Goal: Transaction & Acquisition: Purchase product/service

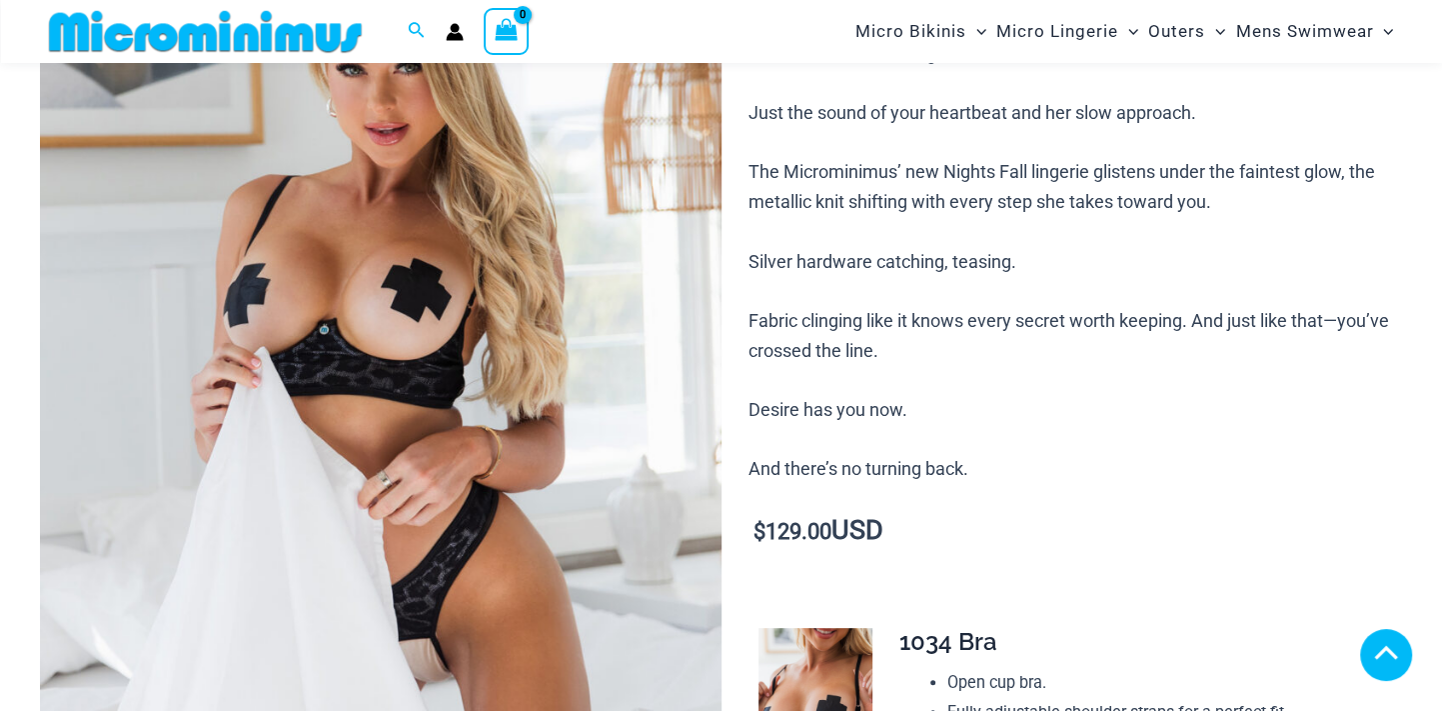
scroll to position [383, 0]
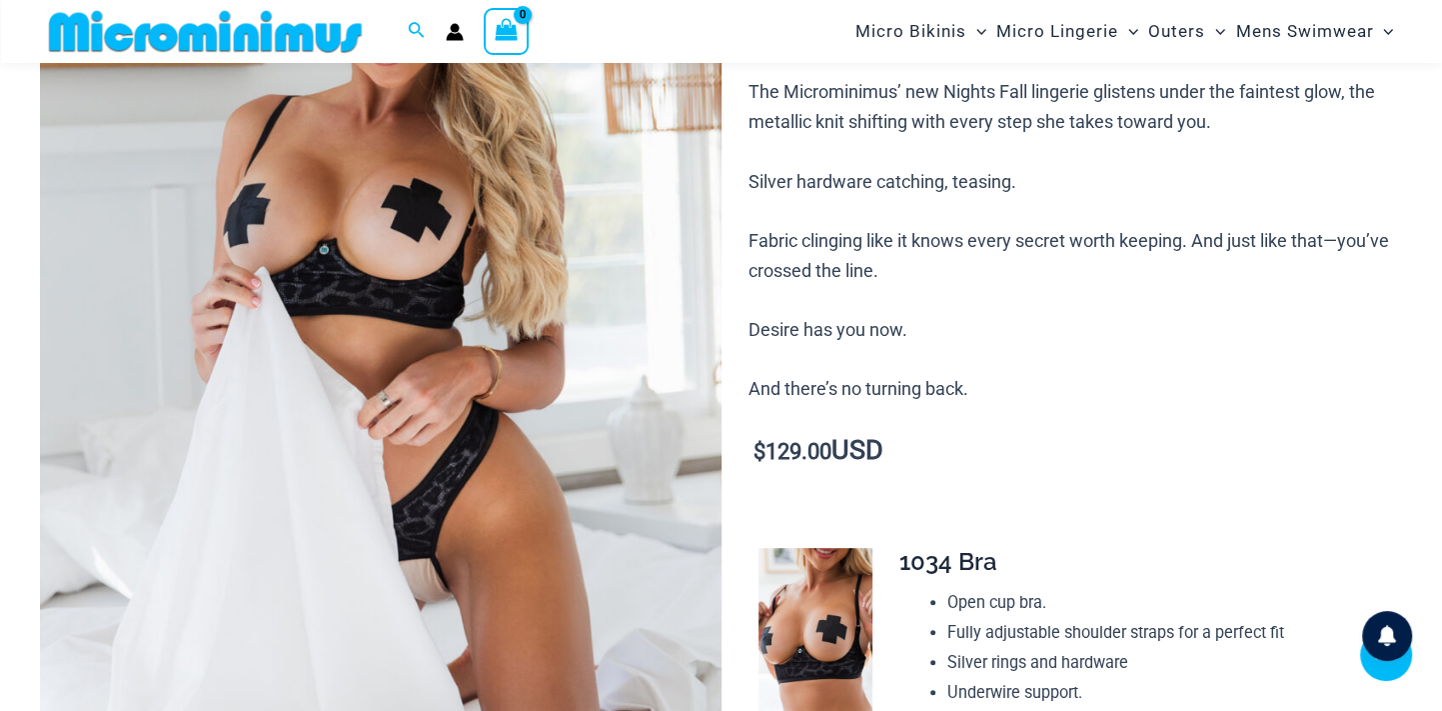
click at [453, 413] on img at bounding box center [381, 309] width 682 height 1021
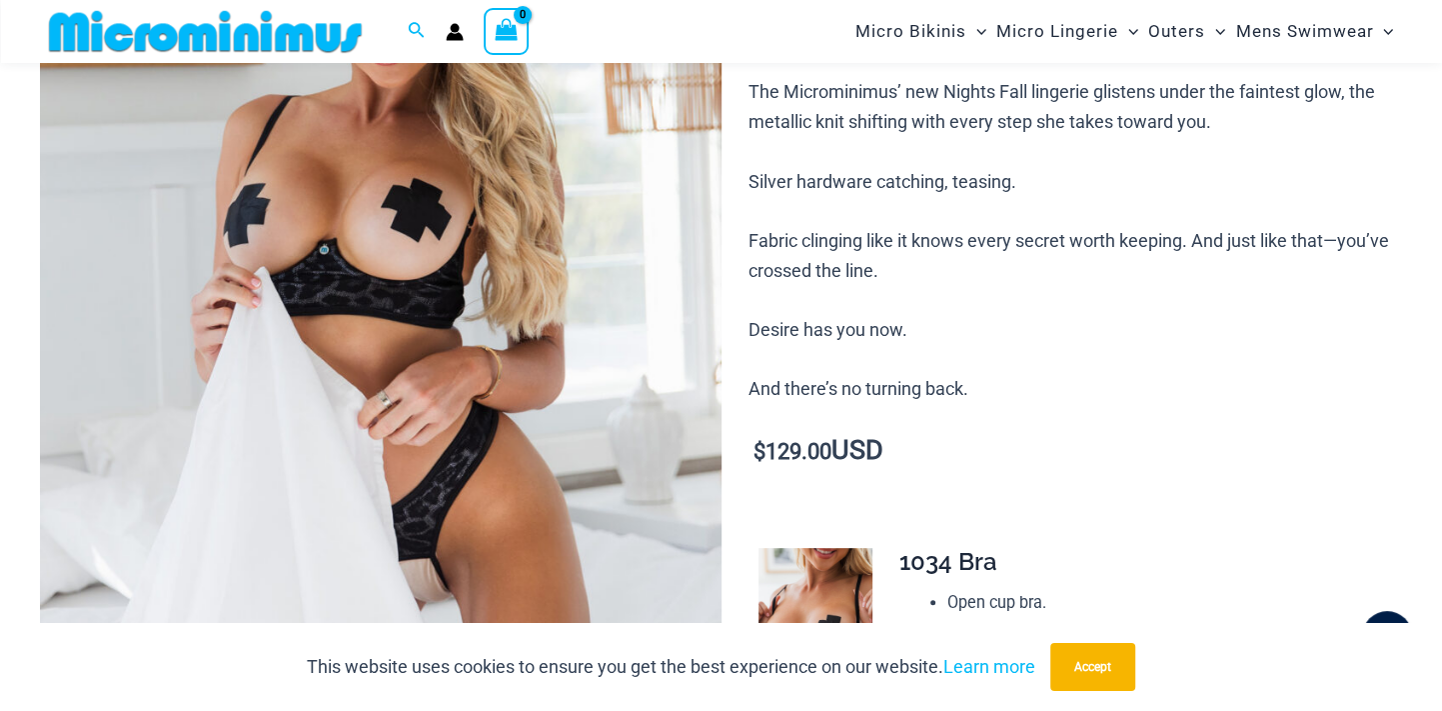
scroll to position [1004, 0]
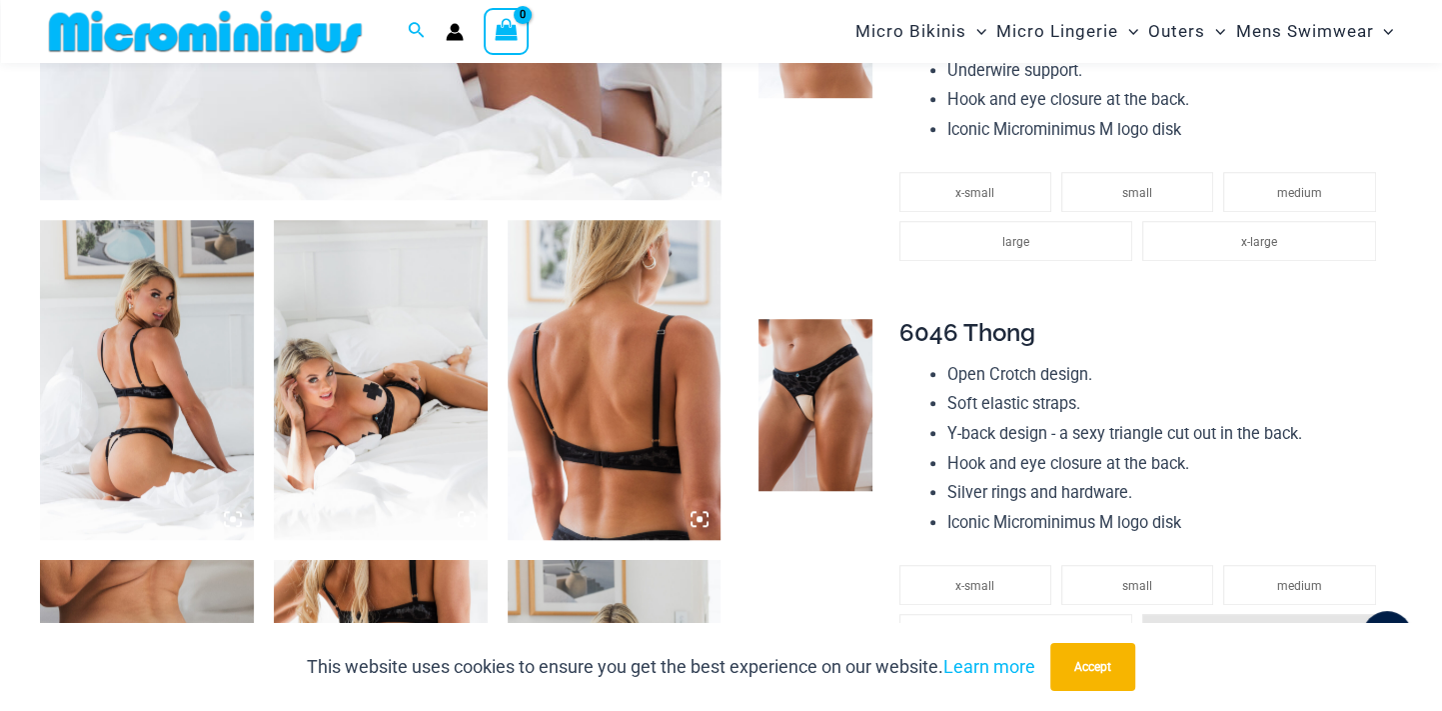
click at [131, 458] on img at bounding box center [147, 380] width 214 height 321
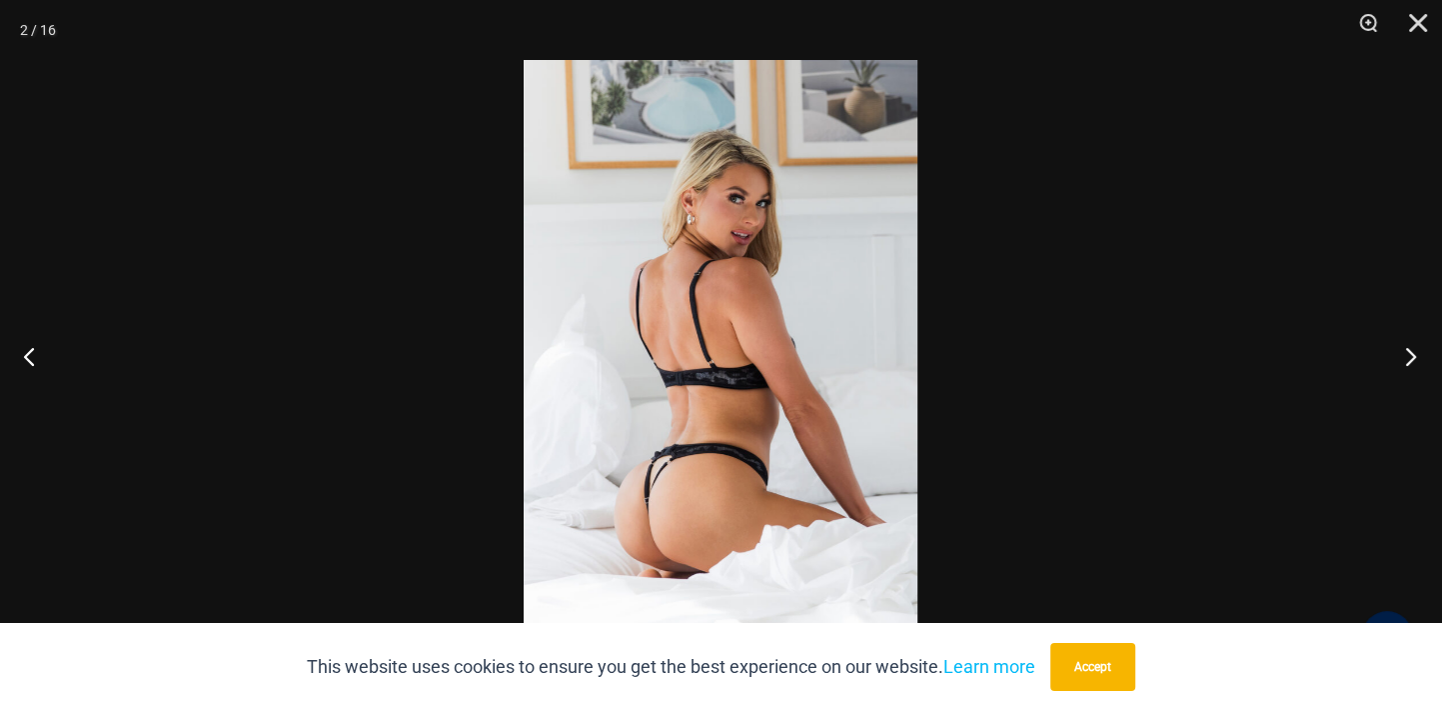
click at [1409, 358] on button "Next" at bounding box center [1404, 356] width 75 height 100
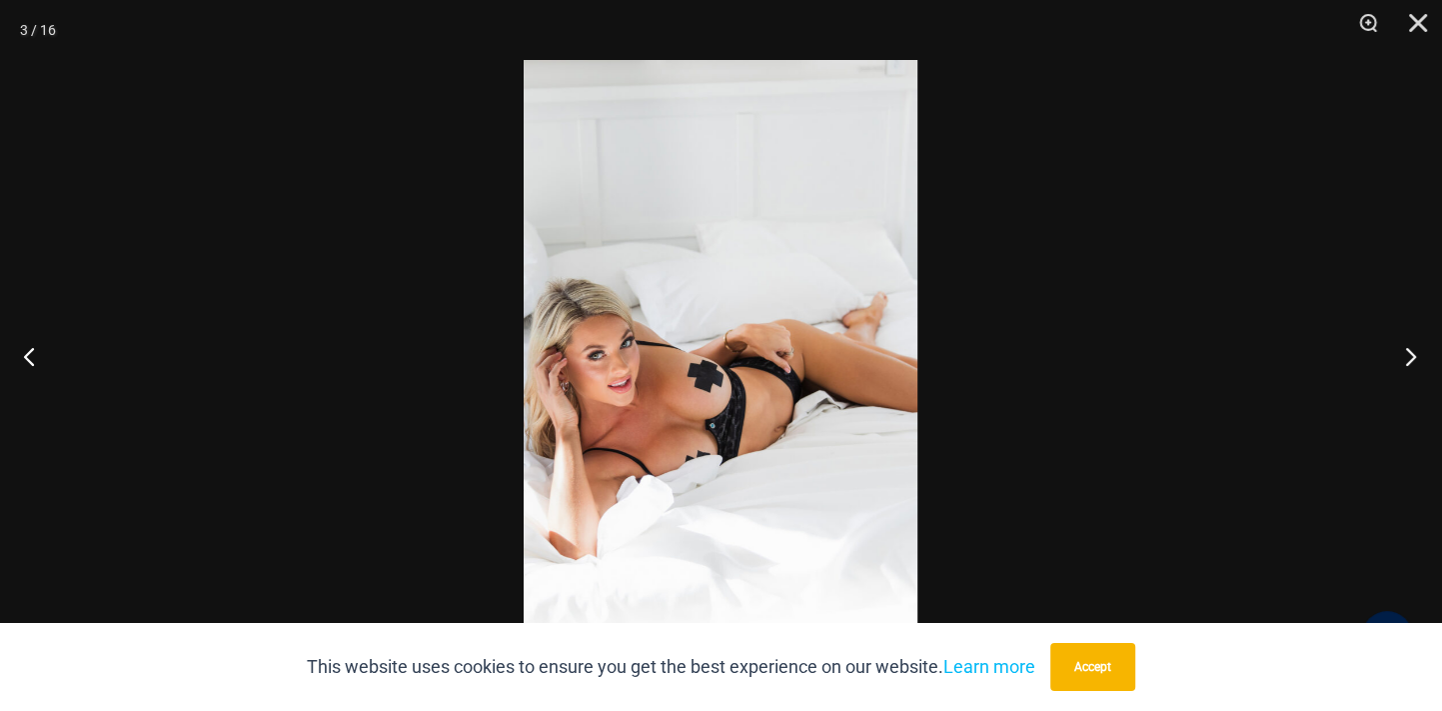
click at [1409, 358] on button "Next" at bounding box center [1404, 356] width 75 height 100
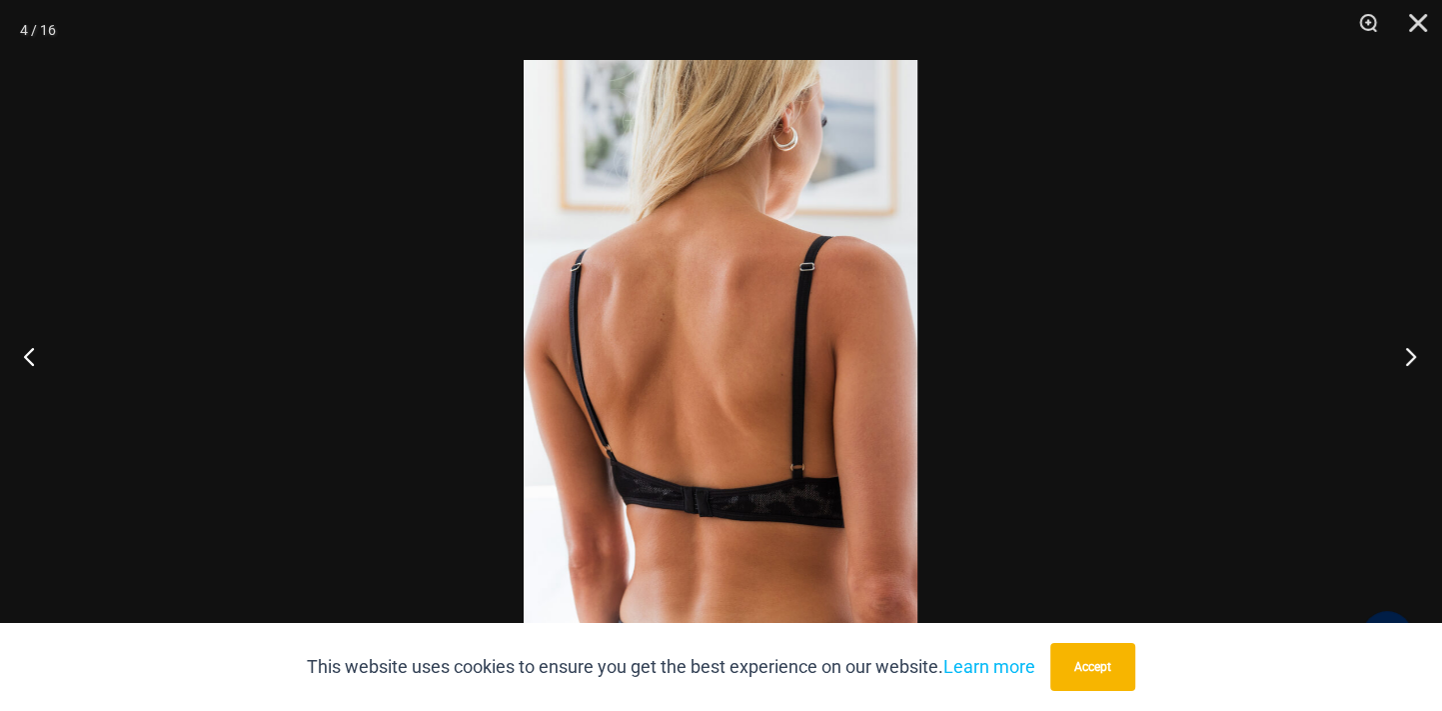
click at [1409, 358] on button "Next" at bounding box center [1404, 356] width 75 height 100
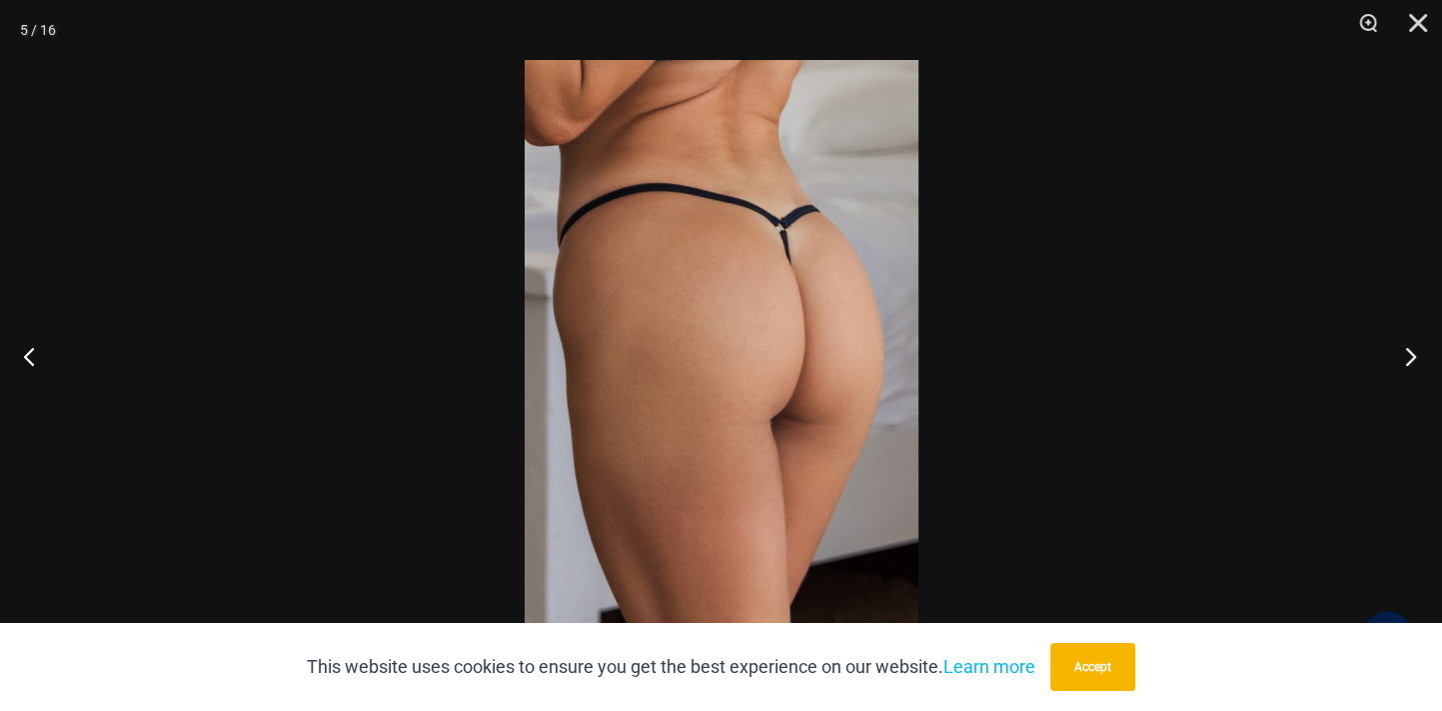
click at [1409, 358] on button "Next" at bounding box center [1404, 356] width 75 height 100
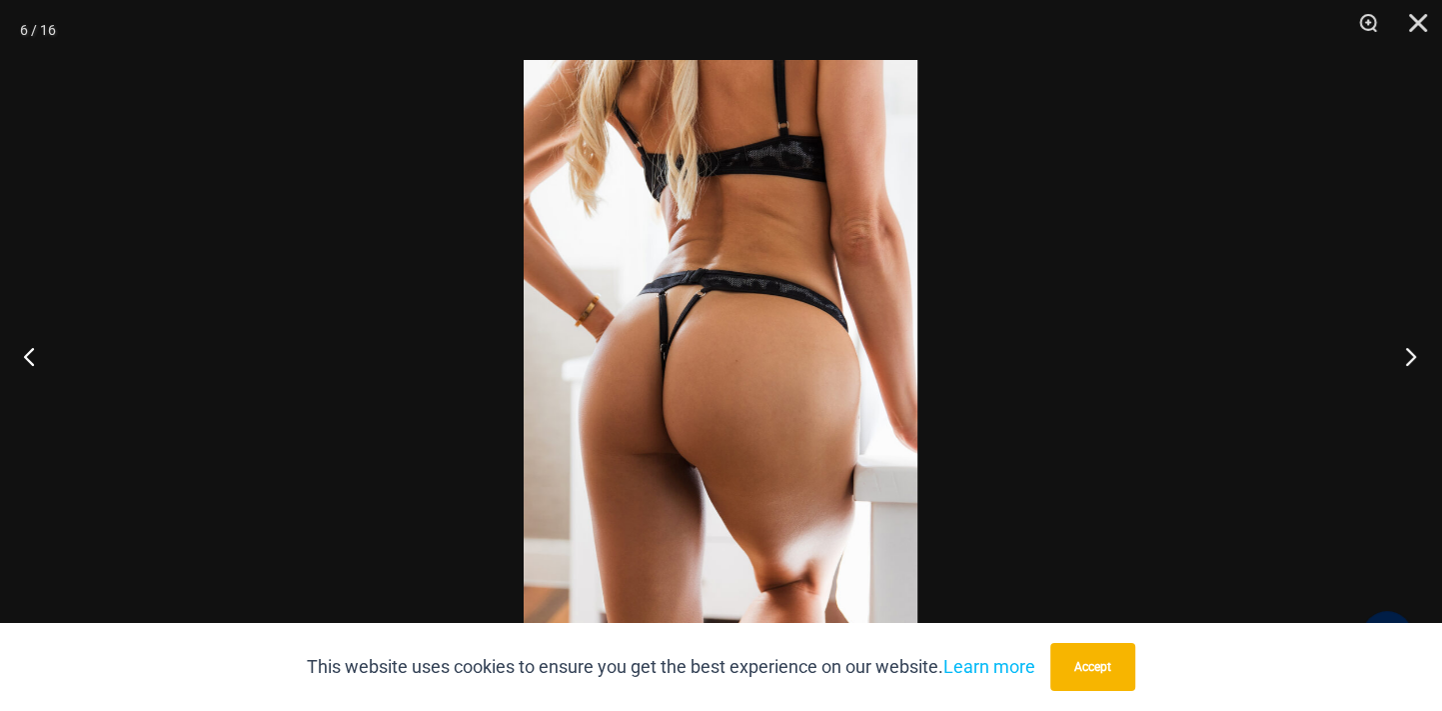
click at [1409, 358] on button "Next" at bounding box center [1404, 356] width 75 height 100
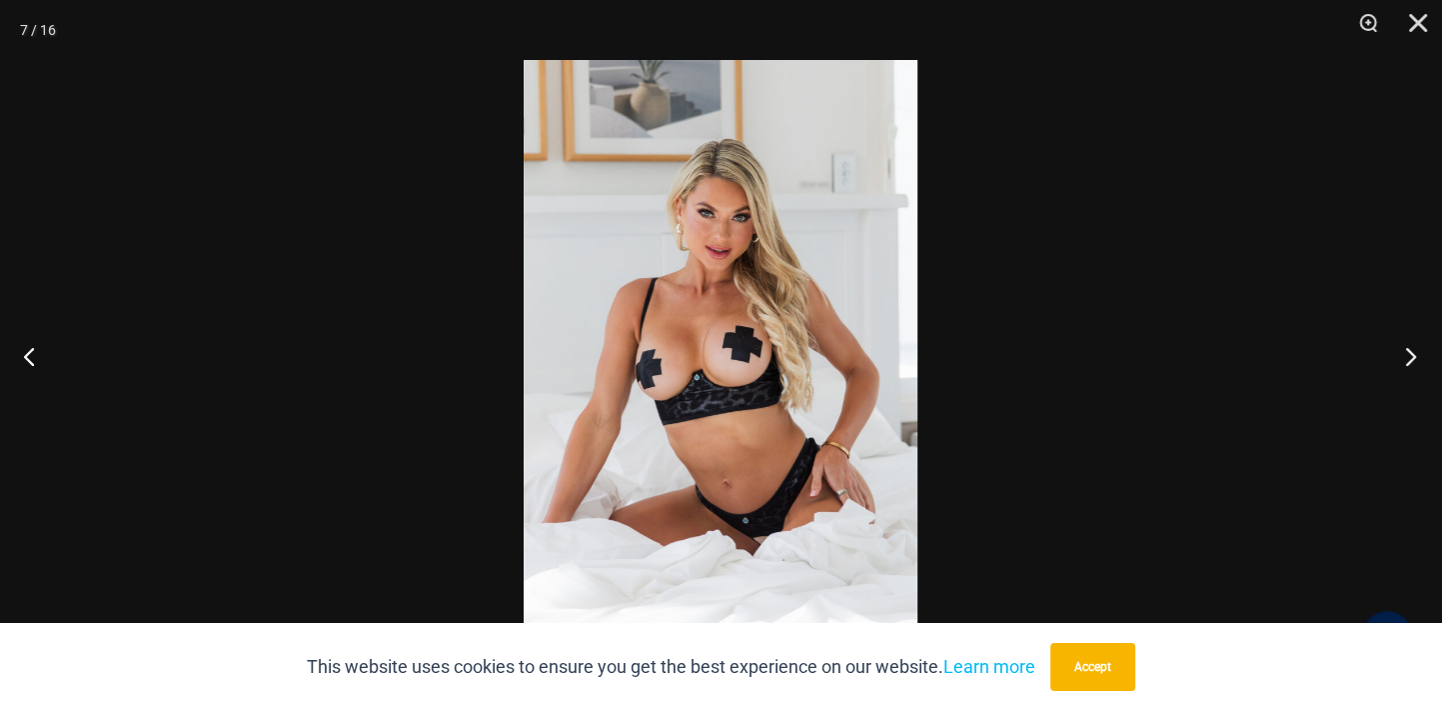
click at [1409, 358] on button "Next" at bounding box center [1404, 356] width 75 height 100
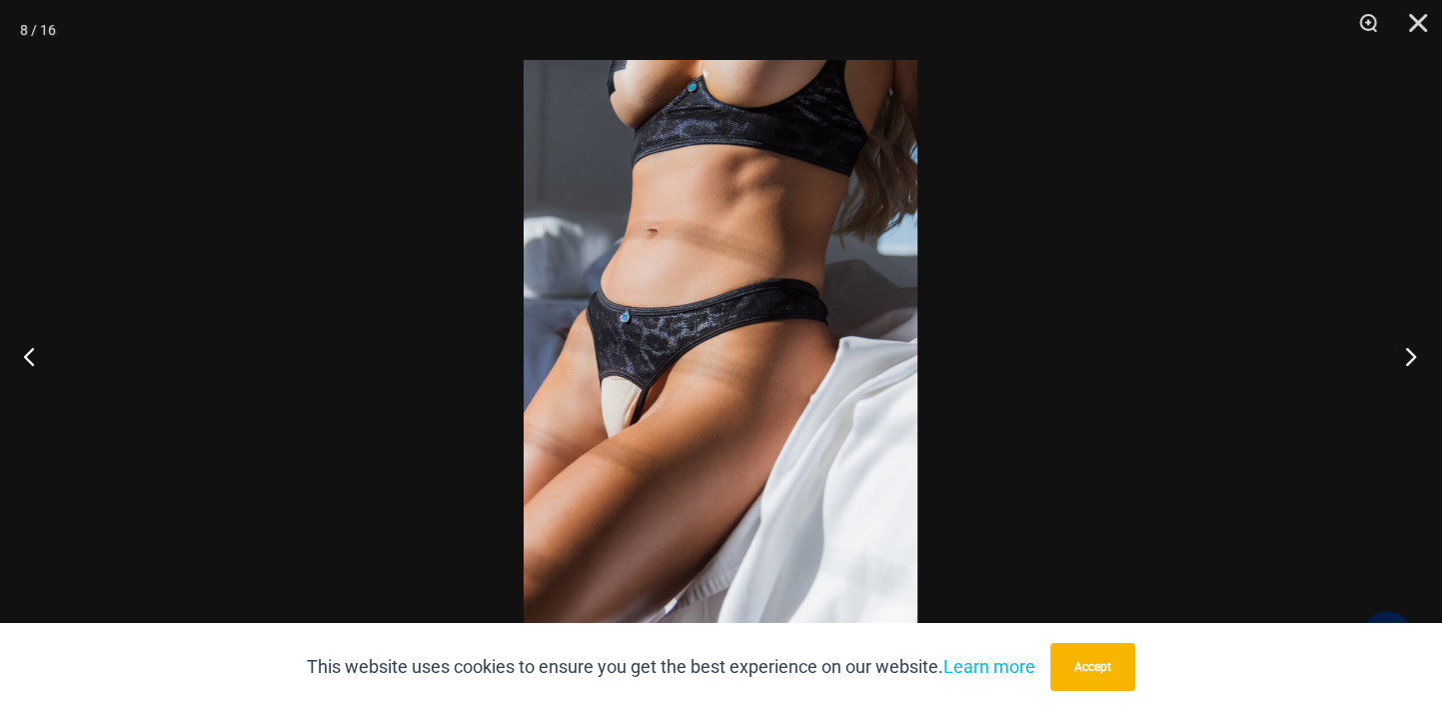
click at [1409, 358] on button "Next" at bounding box center [1404, 356] width 75 height 100
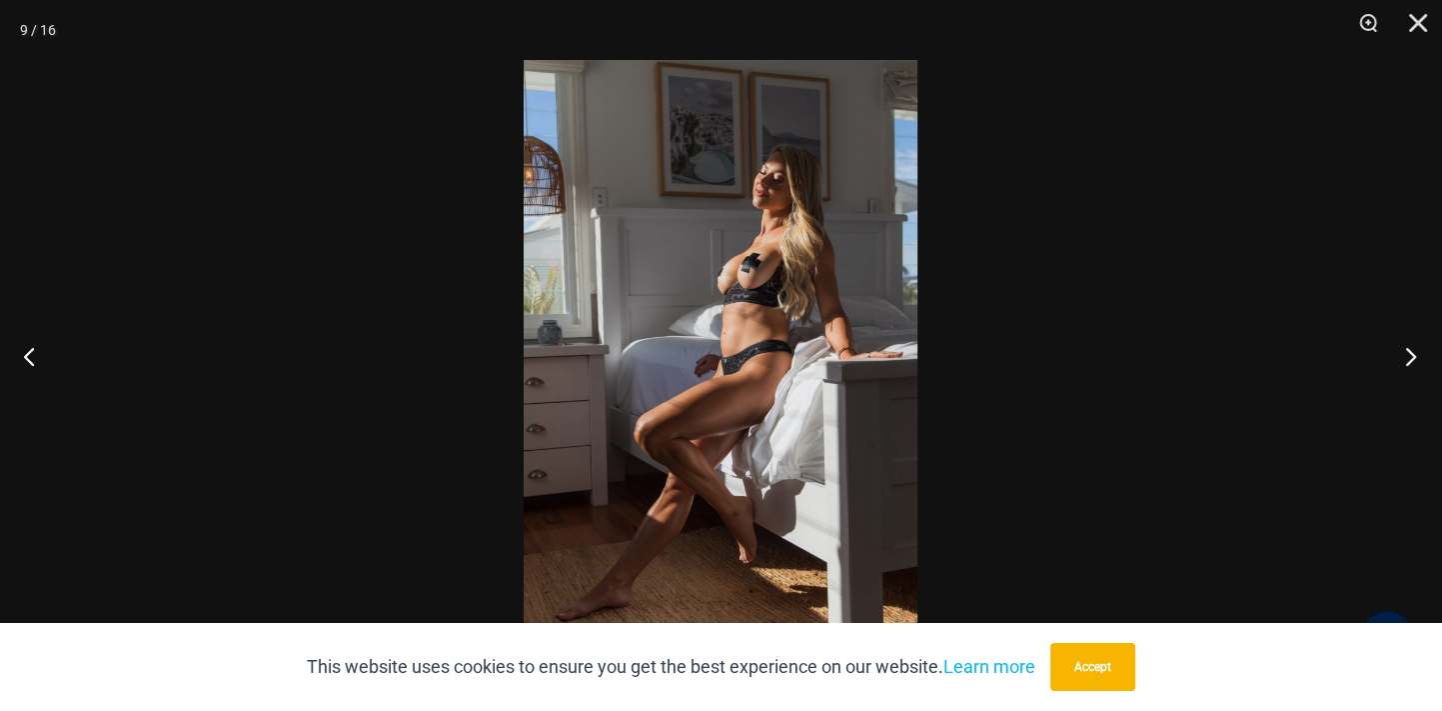
click at [1409, 358] on button "Next" at bounding box center [1404, 356] width 75 height 100
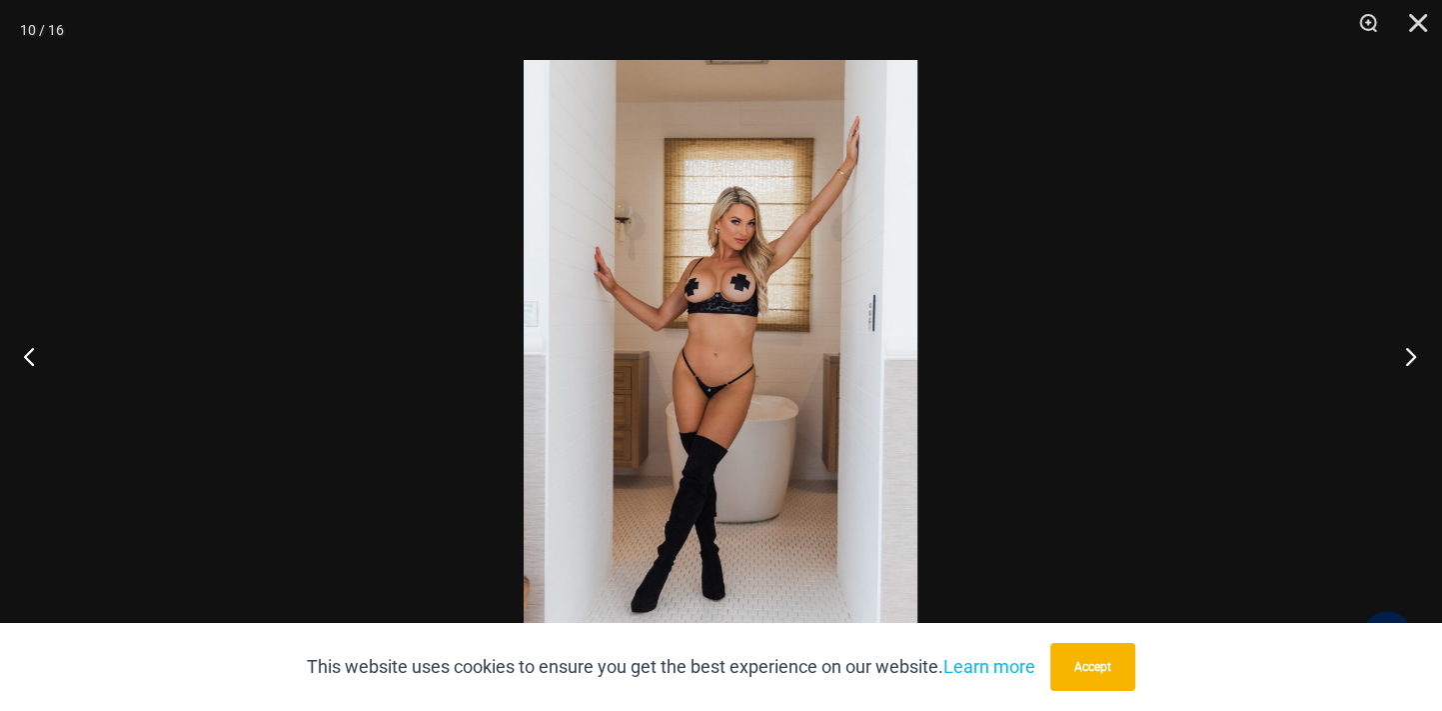
click at [1409, 358] on button "Next" at bounding box center [1404, 356] width 75 height 100
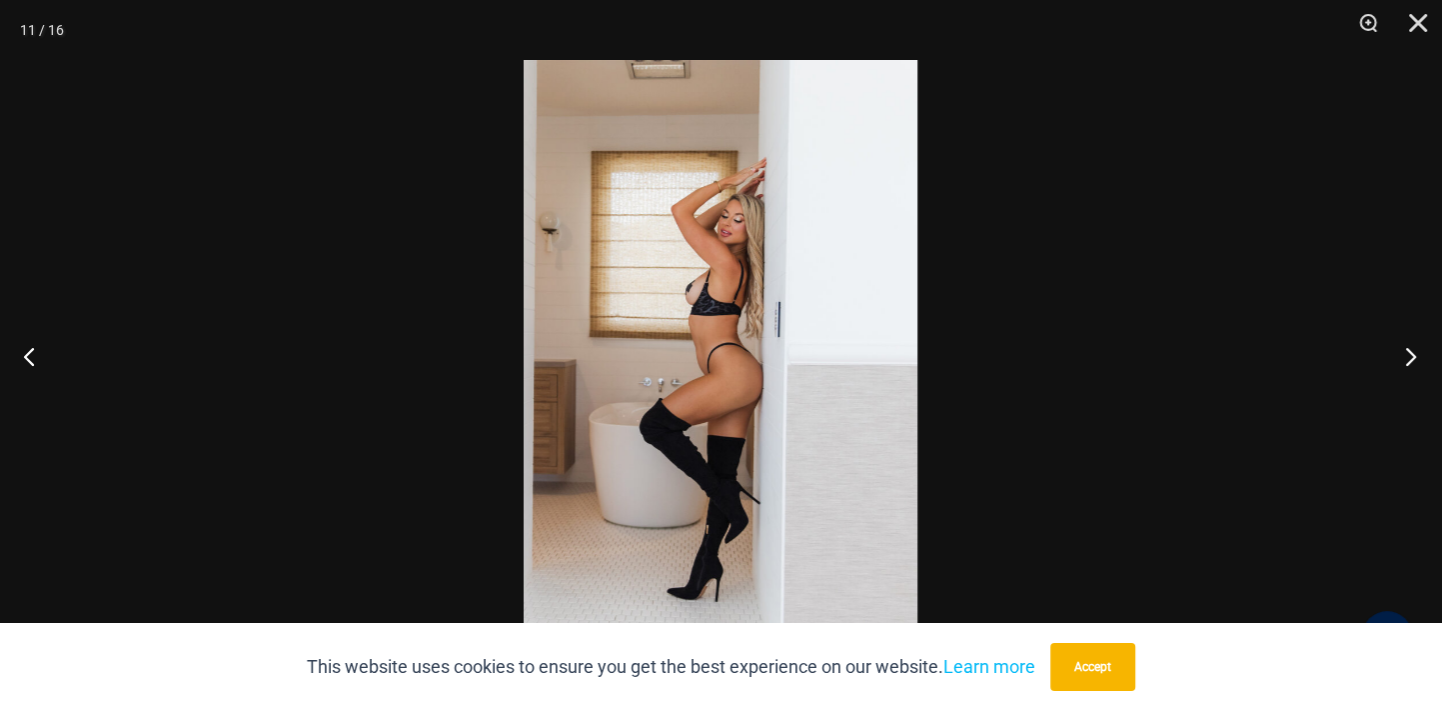
click at [1409, 358] on button "Next" at bounding box center [1404, 356] width 75 height 100
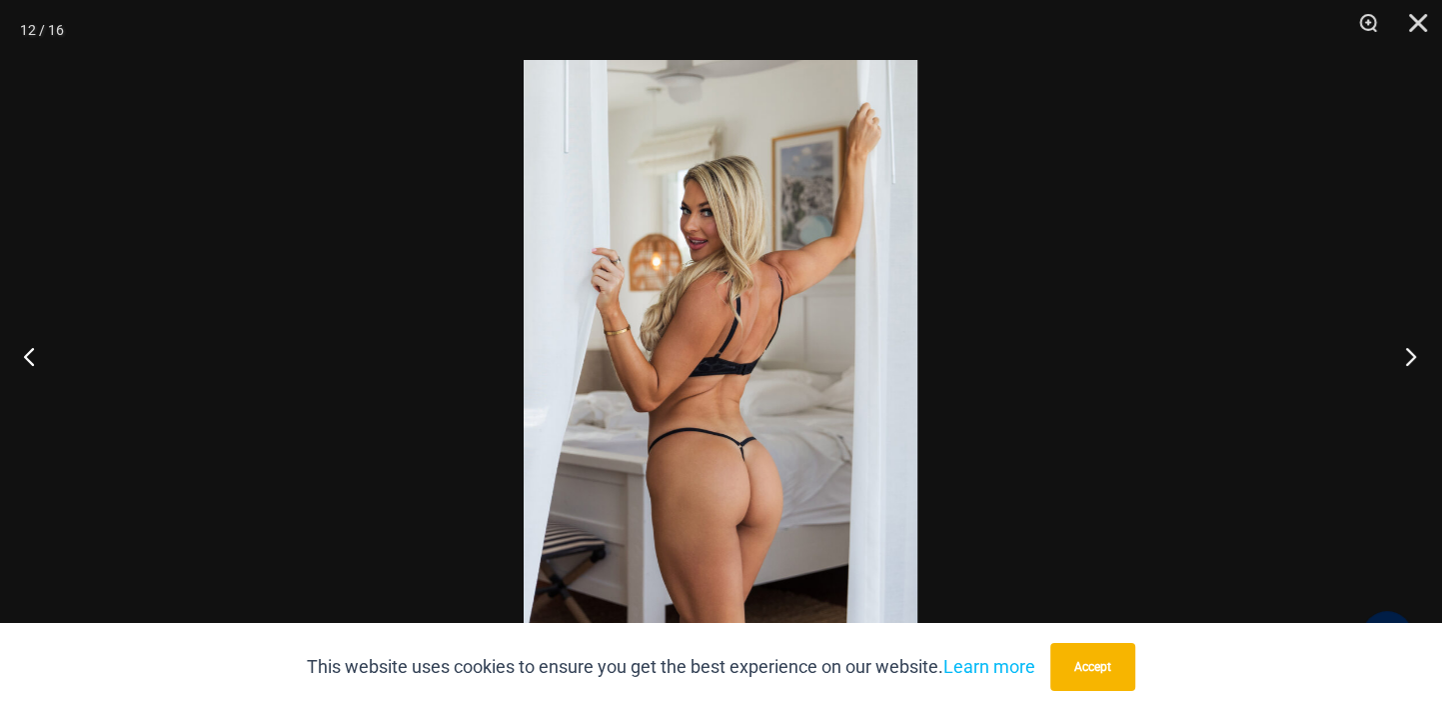
click at [1409, 358] on button "Next" at bounding box center [1404, 356] width 75 height 100
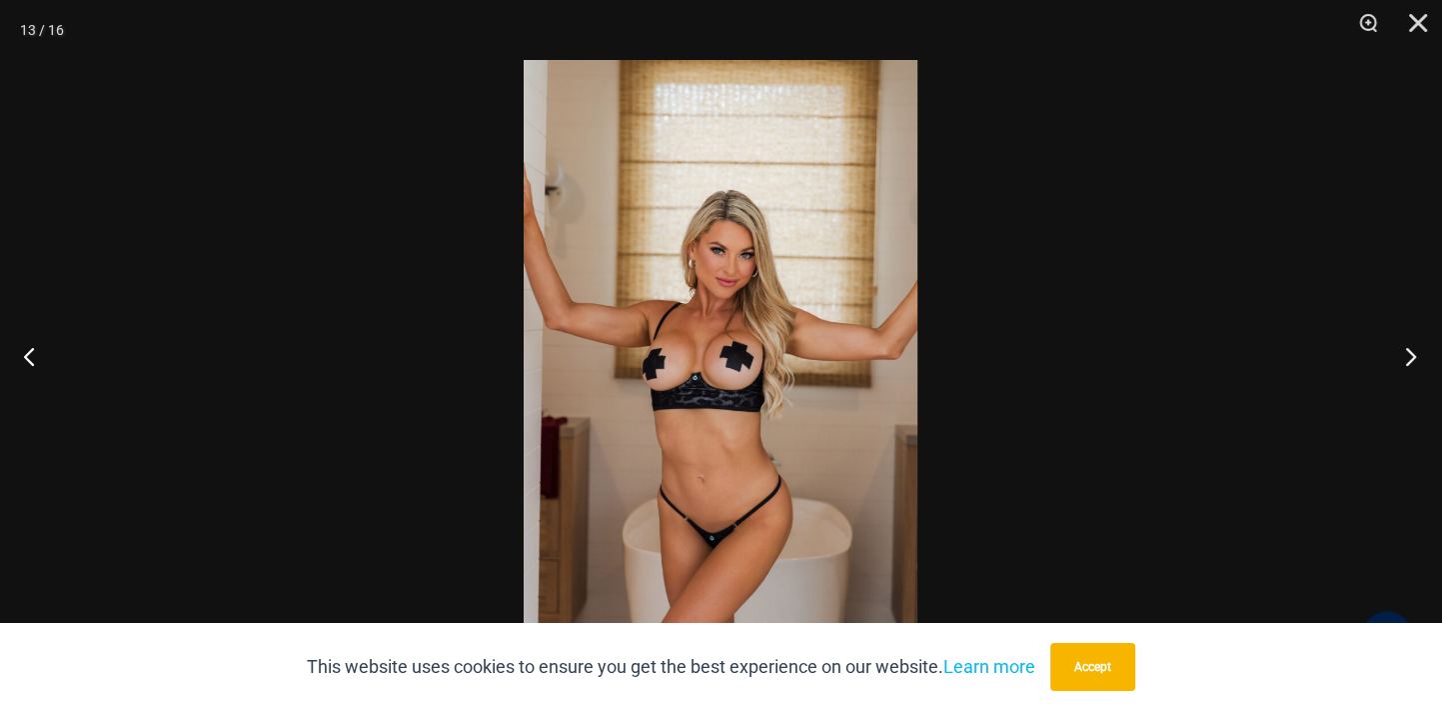
click at [1409, 358] on button "Next" at bounding box center [1404, 356] width 75 height 100
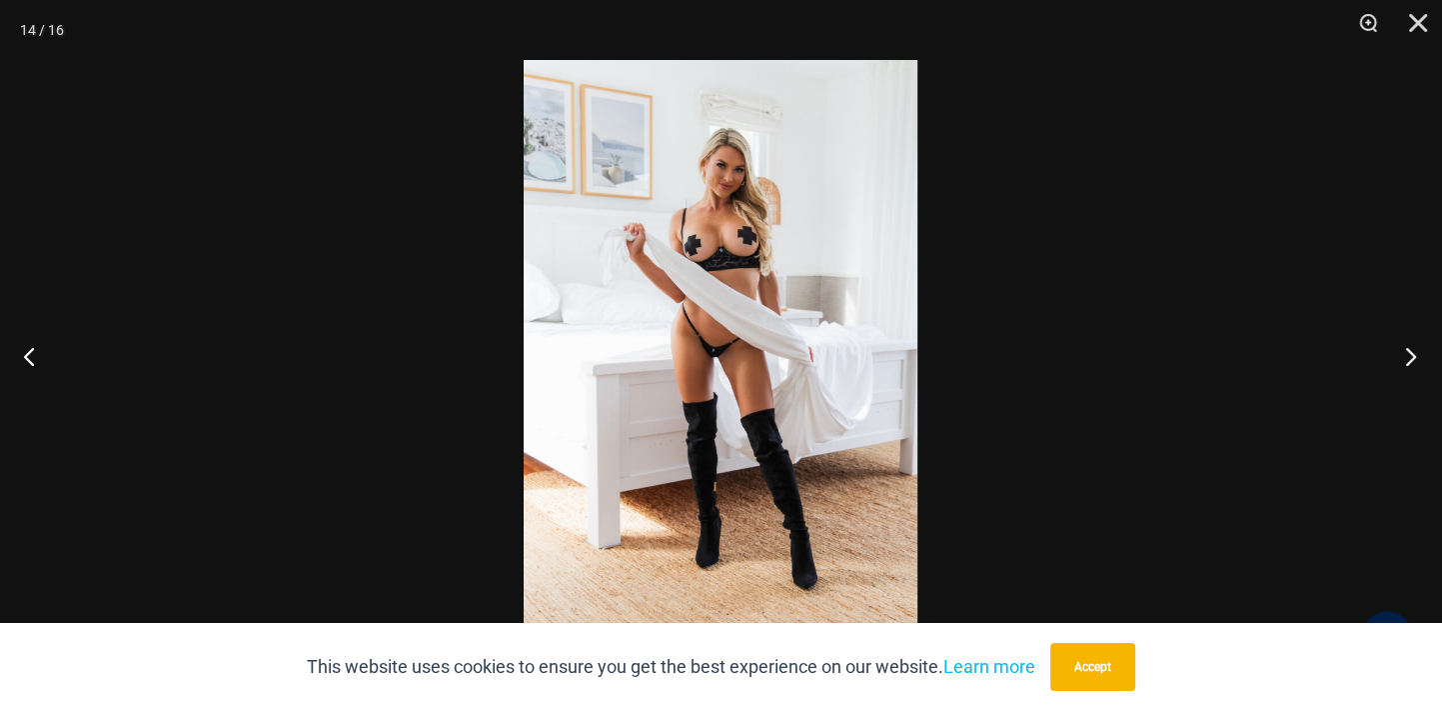
click at [1409, 358] on button "Next" at bounding box center [1404, 356] width 75 height 100
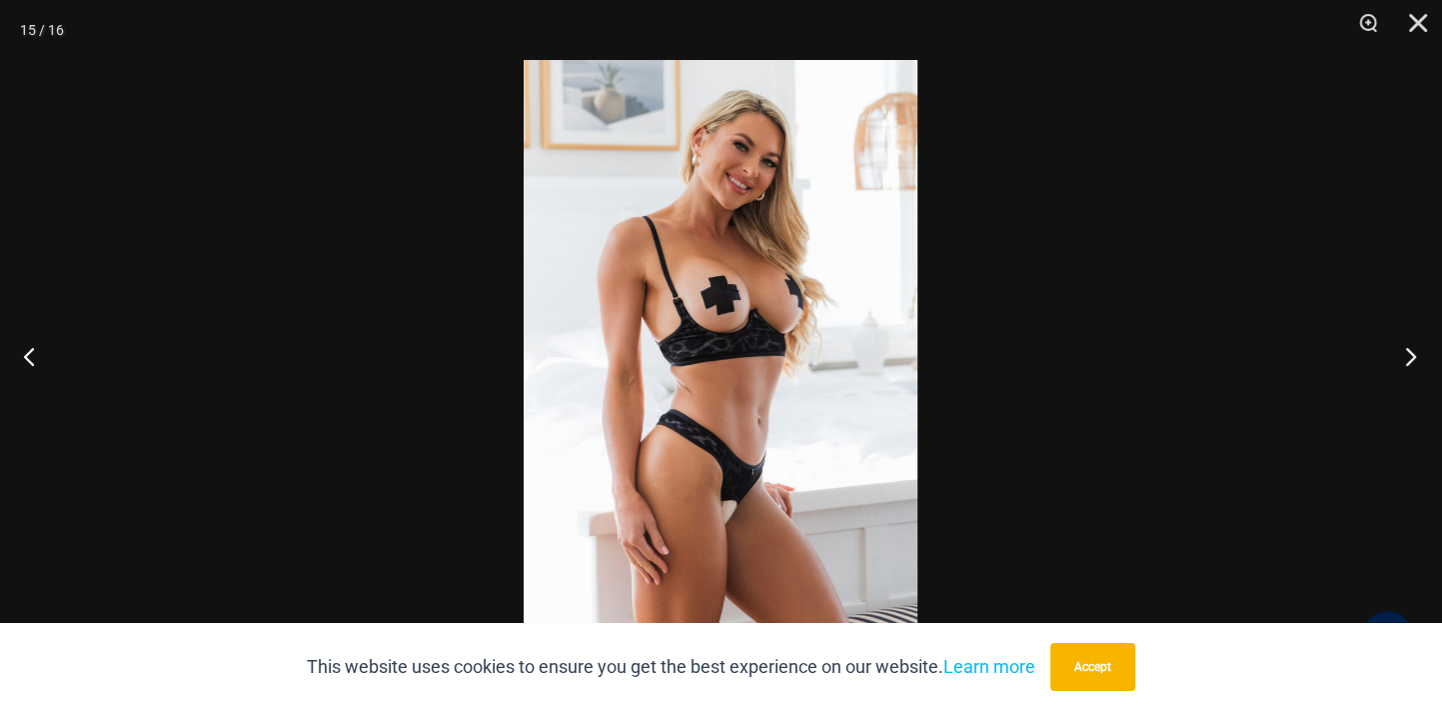
click at [1409, 358] on button "Next" at bounding box center [1404, 356] width 75 height 100
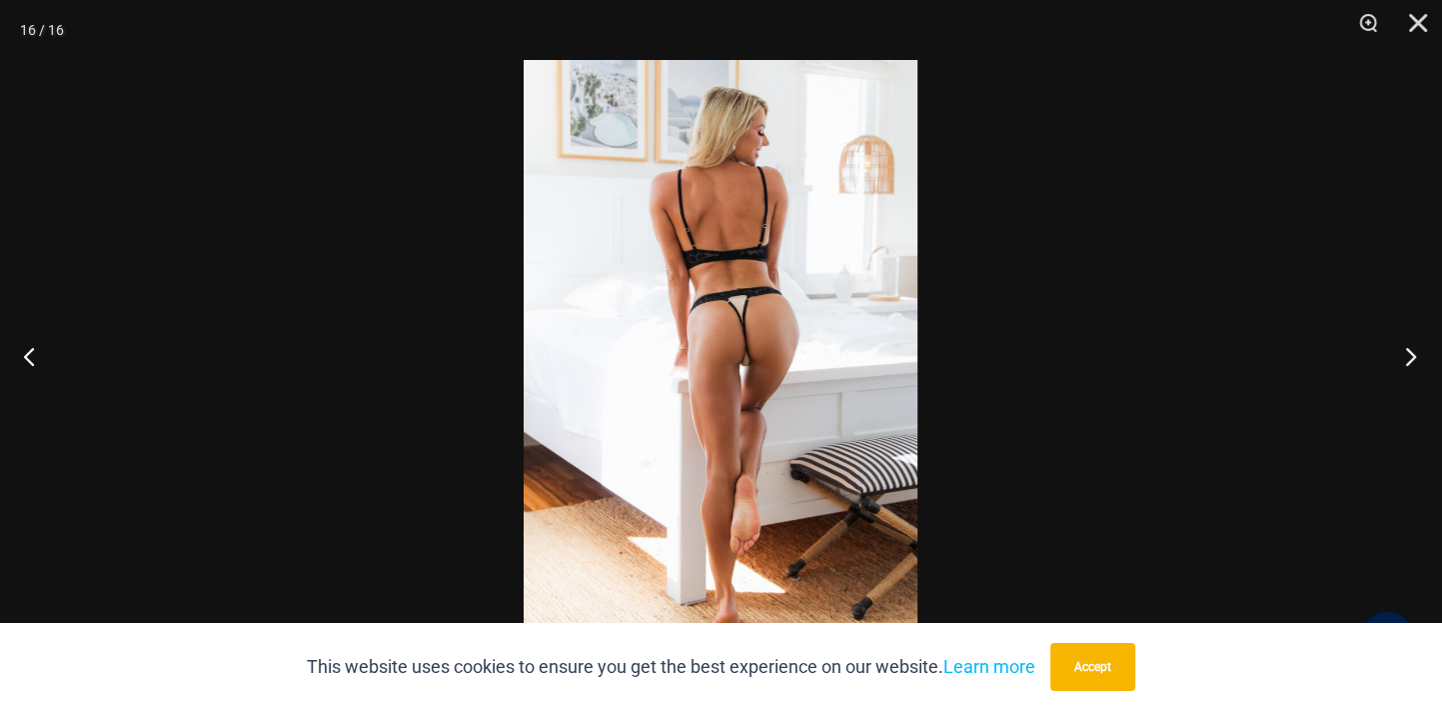
click at [1409, 358] on button "Next" at bounding box center [1404, 356] width 75 height 100
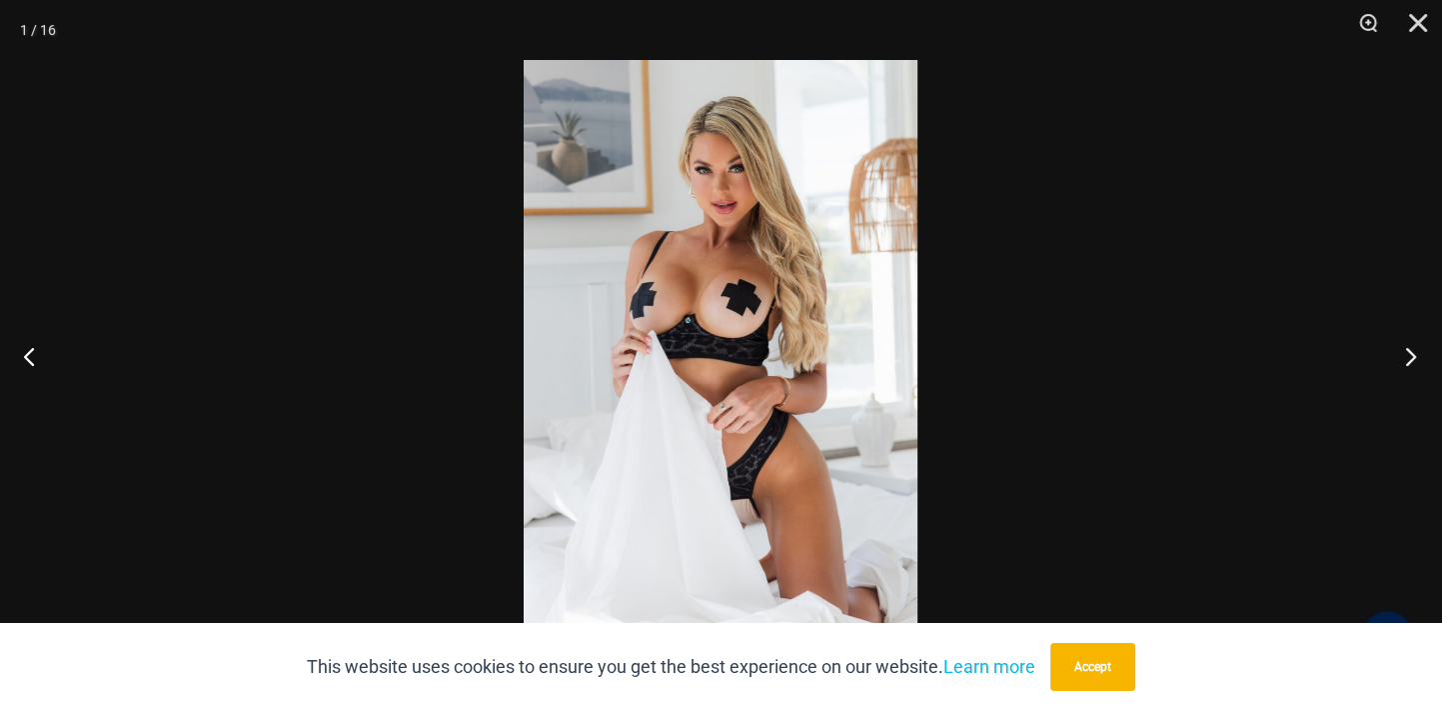
click at [1409, 358] on button "Next" at bounding box center [1404, 356] width 75 height 100
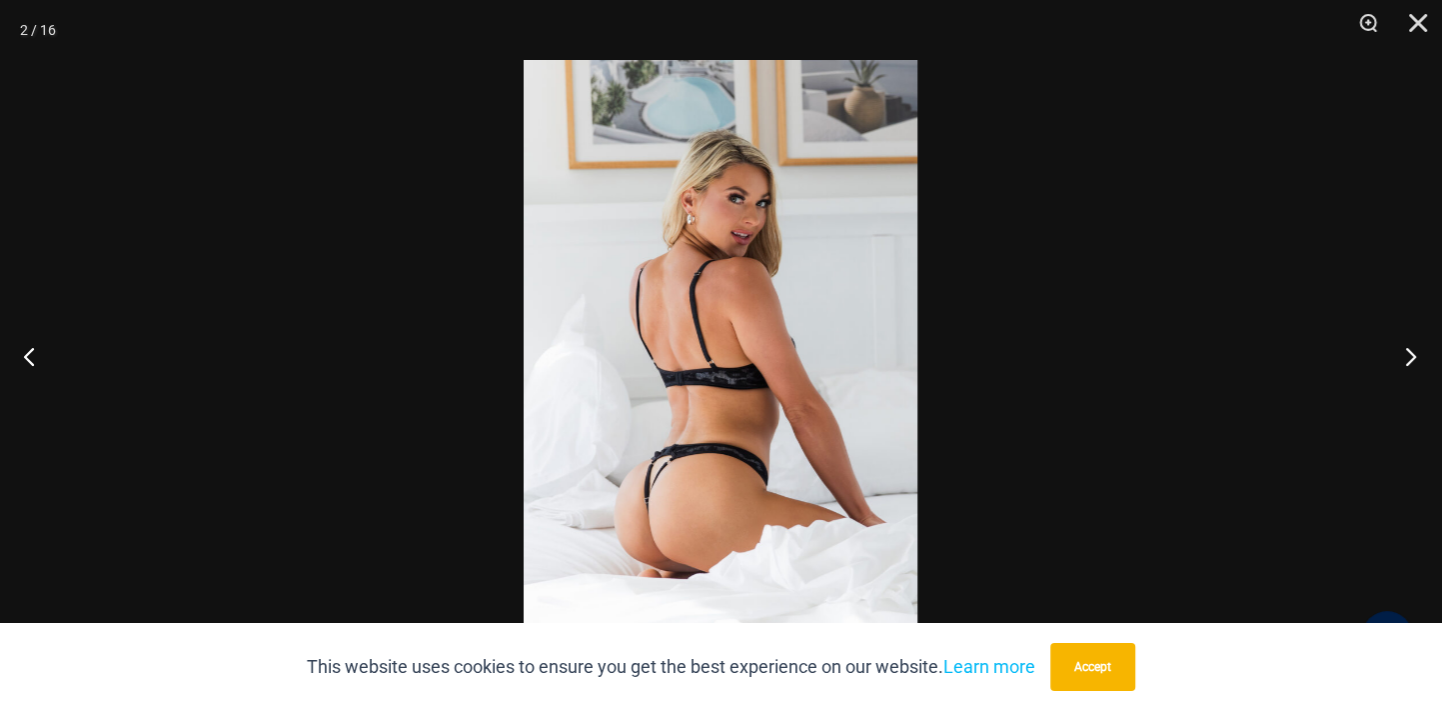
click at [1409, 358] on button "Next" at bounding box center [1404, 356] width 75 height 100
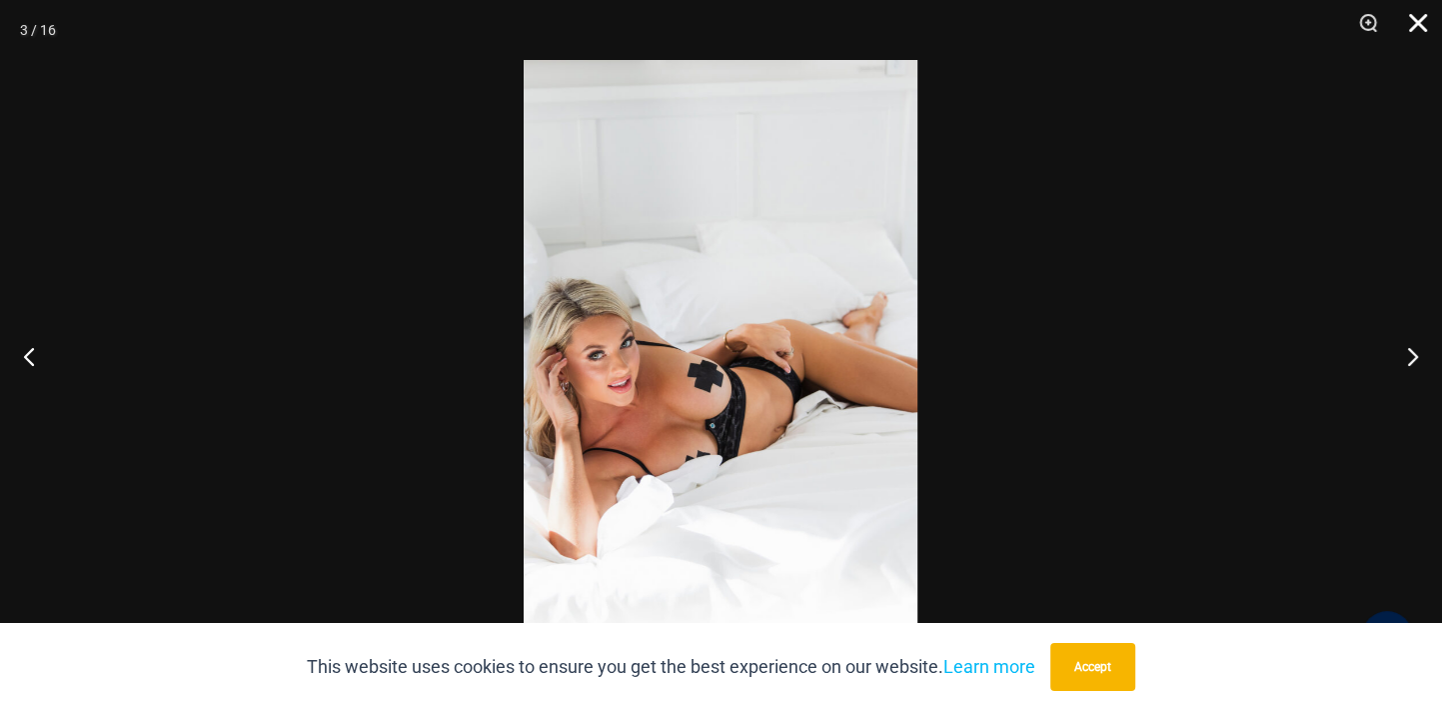
click at [1423, 21] on button "Close" at bounding box center [1411, 30] width 50 height 60
